Goal: Task Accomplishment & Management: Use online tool/utility

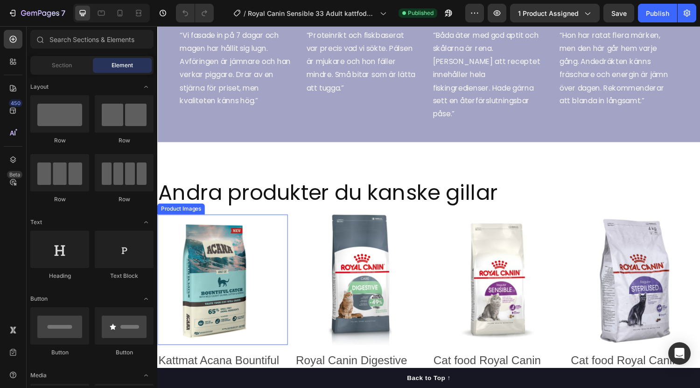
scroll to position [1140, 0]
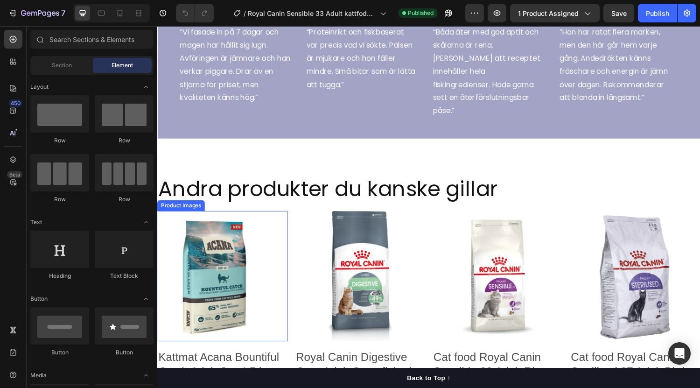
click at [230, 302] on img at bounding box center [224, 284] width 134 height 134
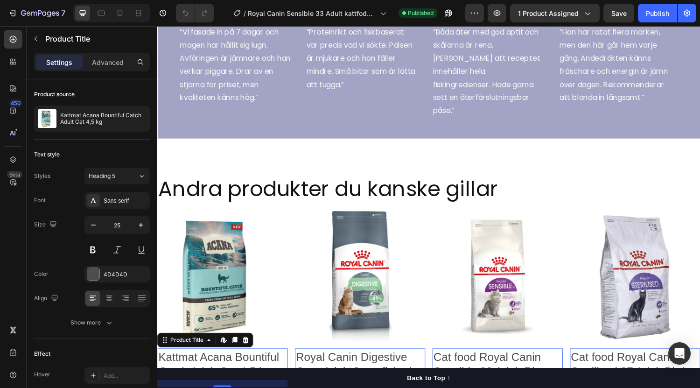
click at [235, 359] on h2 "Kattmat Acana Bountiful Catch Adult Cat 4,5 kg" at bounding box center [224, 375] width 134 height 32
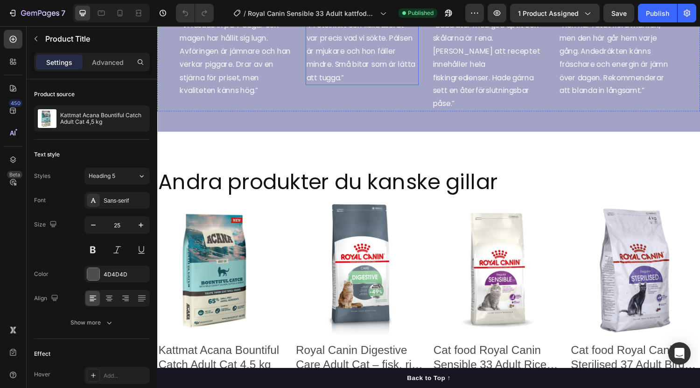
scroll to position [1147, 0]
click at [22, 14] on icon "button" at bounding box center [40, 14] width 38 height 8
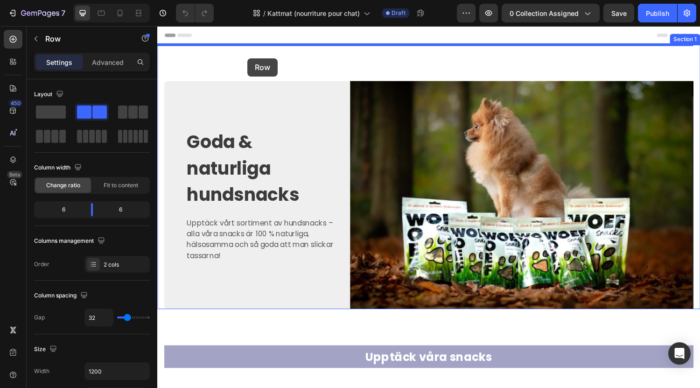
drag, startPoint x: 176, startPoint y: 68, endPoint x: 250, endPoint y: 59, distance: 74.7
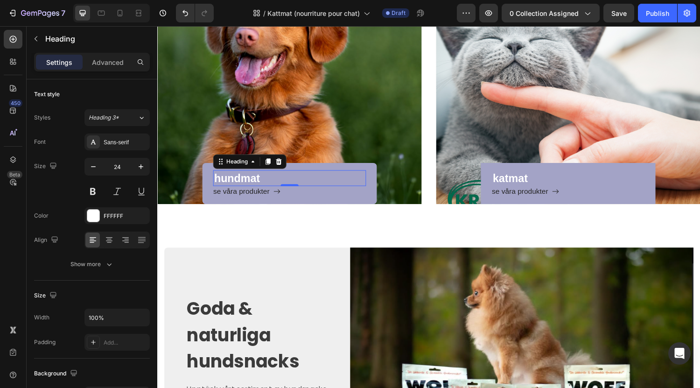
scroll to position [31, 0]
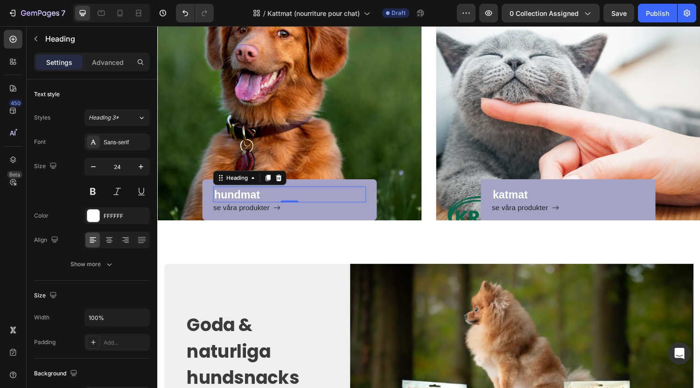
click at [255, 201] on p "hundmat" at bounding box center [293, 199] width 155 height 14
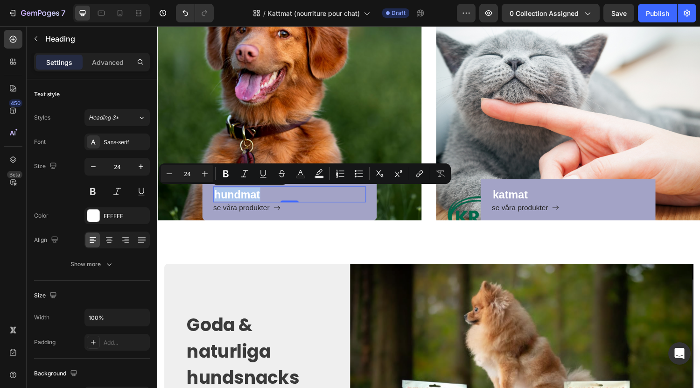
click at [255, 201] on p "hundmat" at bounding box center [293, 199] width 155 height 14
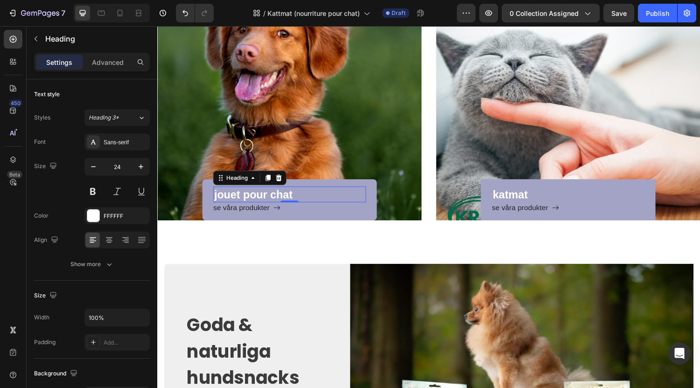
click at [251, 198] on p "jouet pour chat" at bounding box center [293, 199] width 155 height 14
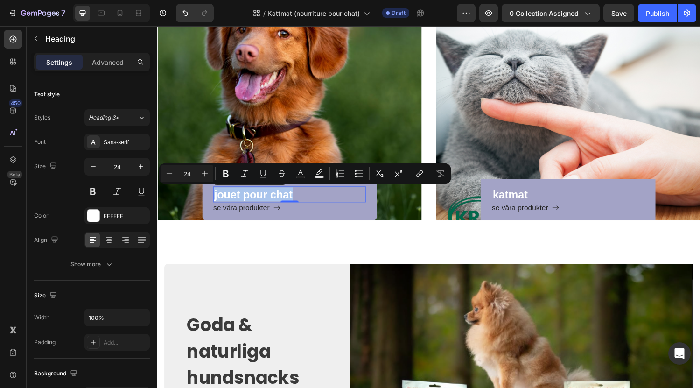
copy p "jouet pour chat"
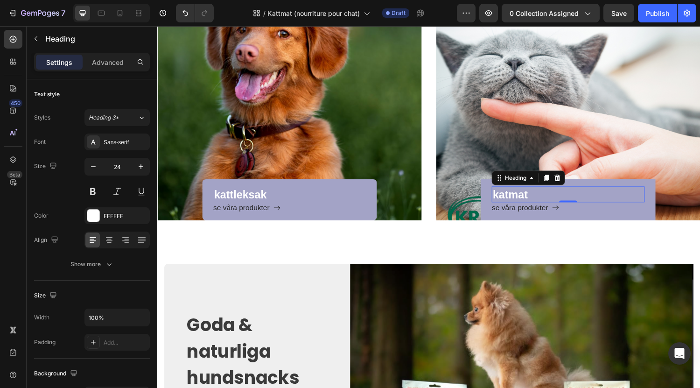
click at [527, 200] on h2 "katmat" at bounding box center [580, 199] width 157 height 16
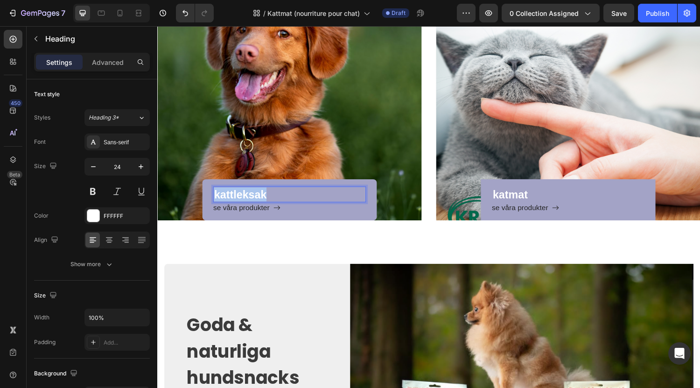
click at [246, 199] on p "kattleksak" at bounding box center [293, 199] width 155 height 14
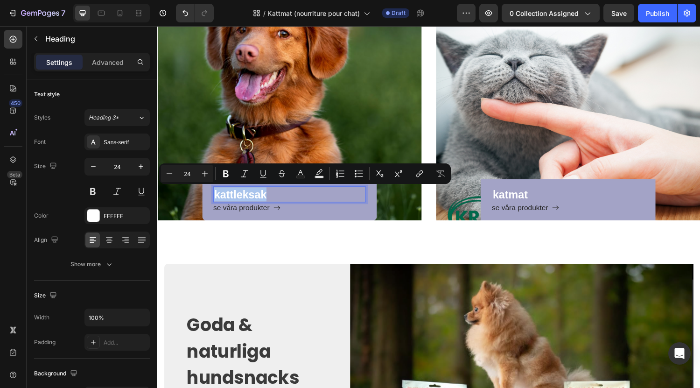
copy p "kattleksak"
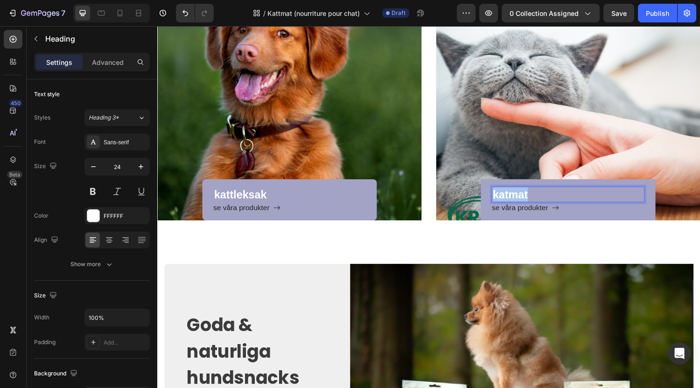
click at [519, 194] on p "katmat" at bounding box center [580, 199] width 155 height 14
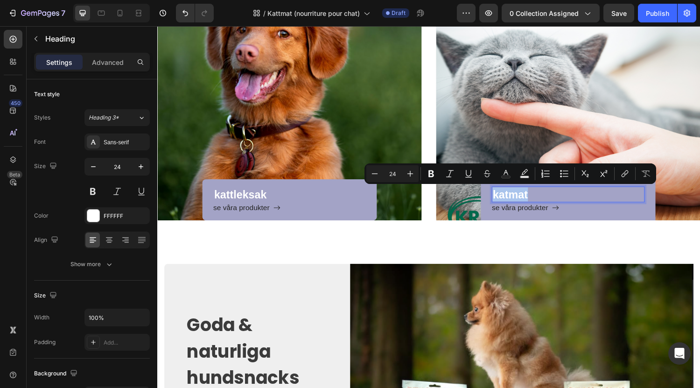
click at [519, 194] on p "katmat" at bounding box center [580, 199] width 155 height 14
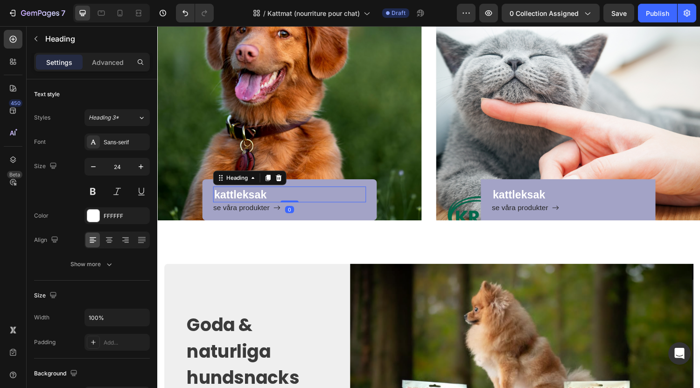
click at [247, 201] on p "kattleksak" at bounding box center [293, 199] width 155 height 14
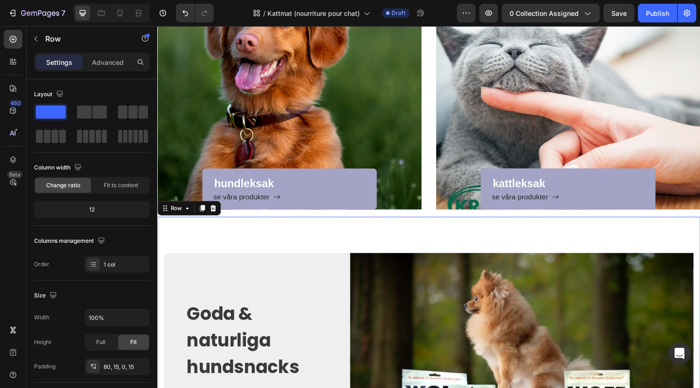
scroll to position [42, 0]
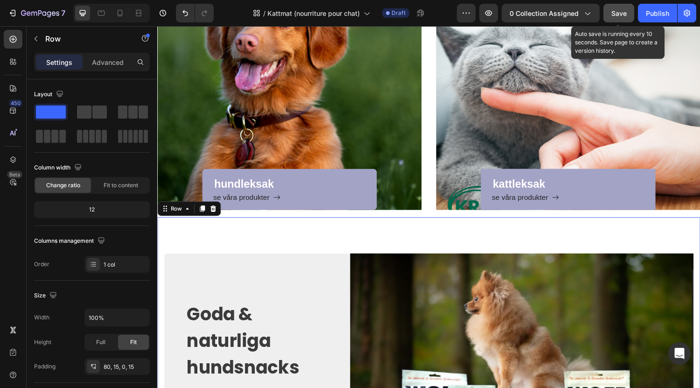
click at [620, 12] on span "Save" at bounding box center [619, 13] width 15 height 8
